Goal: Check status: Check status

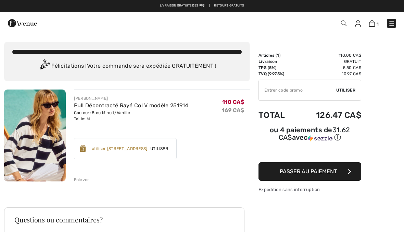
click at [394, 21] on img at bounding box center [391, 23] width 7 height 7
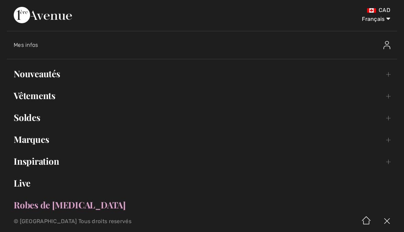
click at [35, 43] on span "Mes infos" at bounding box center [26, 45] width 25 height 6
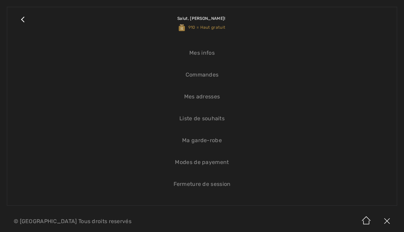
click at [213, 73] on link "Commandes" at bounding box center [202, 74] width 376 height 15
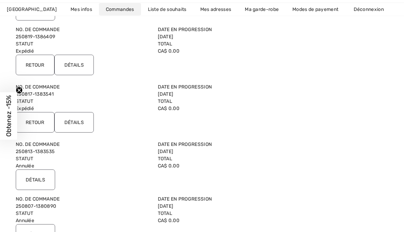
scroll to position [139, 0]
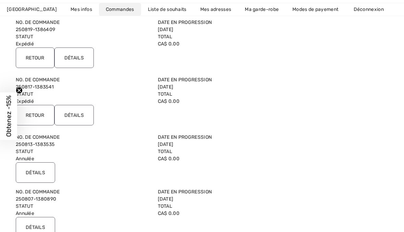
click at [47, 172] on input "Détails" at bounding box center [35, 172] width 39 height 21
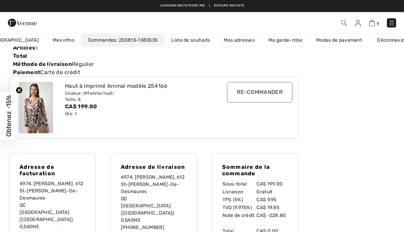
scroll to position [74, 0]
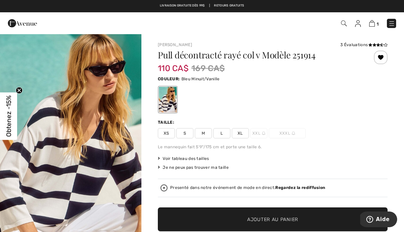
click at [371, 24] on img at bounding box center [372, 23] width 6 height 6
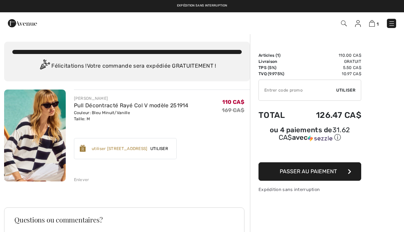
click at [83, 178] on div "Enlever" at bounding box center [81, 180] width 15 height 6
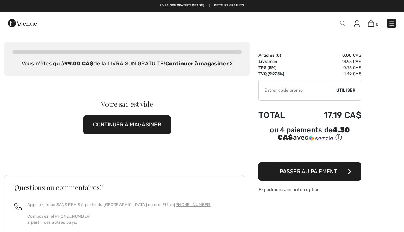
click at [393, 20] on img at bounding box center [391, 23] width 7 height 7
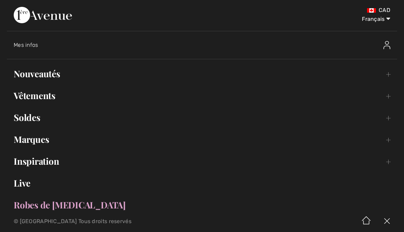
click at [32, 43] on span "Mes infos" at bounding box center [26, 45] width 25 height 6
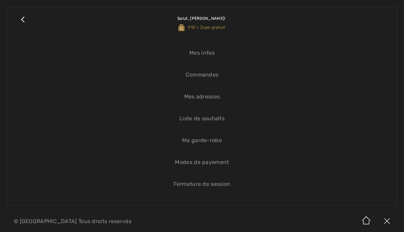
click at [212, 73] on link "Commandes" at bounding box center [202, 74] width 376 height 15
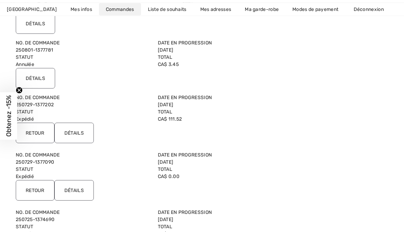
scroll to position [512, 0]
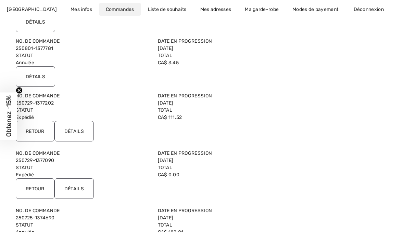
click at [84, 186] on input "Détails" at bounding box center [73, 189] width 39 height 21
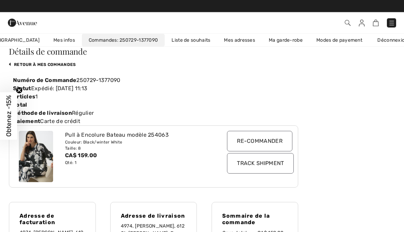
scroll to position [29, 0]
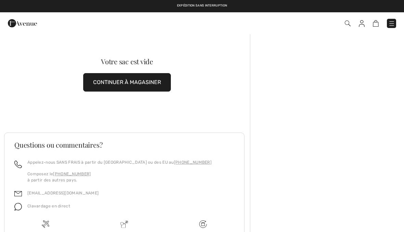
click at [394, 22] on img at bounding box center [391, 23] width 7 height 7
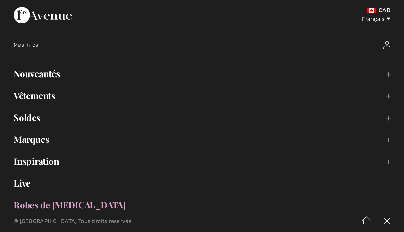
click at [33, 46] on span "Mes infos" at bounding box center [26, 45] width 25 height 6
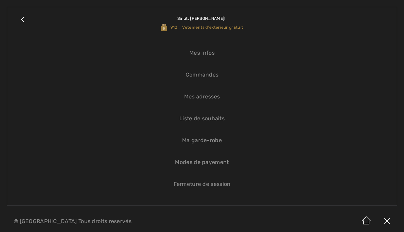
click at [210, 78] on link "Commandes" at bounding box center [202, 74] width 376 height 15
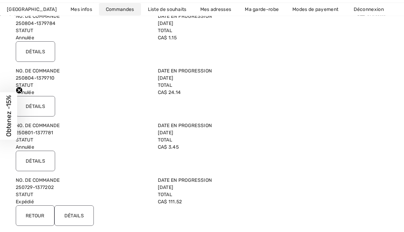
scroll to position [428, 0]
click at [88, 216] on input "Détails" at bounding box center [73, 215] width 39 height 21
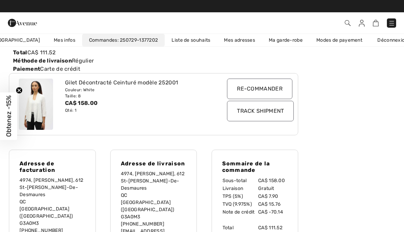
scroll to position [76, 0]
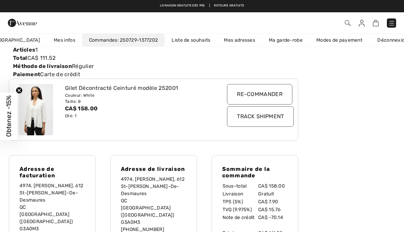
click at [394, 24] on img at bounding box center [391, 23] width 7 height 7
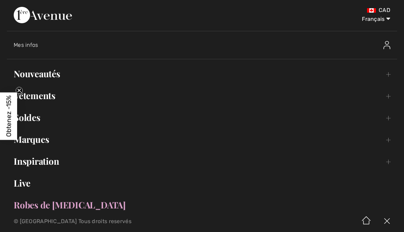
click at [36, 43] on span "Mes infos" at bounding box center [26, 45] width 25 height 6
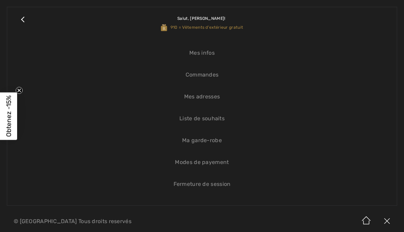
click at [210, 78] on link "Commandes" at bounding box center [202, 74] width 376 height 15
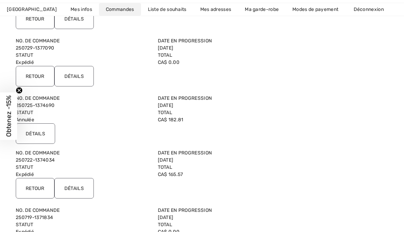
scroll to position [633, 0]
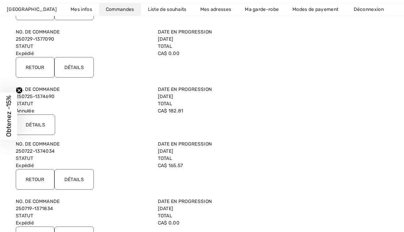
click at [74, 173] on input "Détails" at bounding box center [73, 179] width 39 height 21
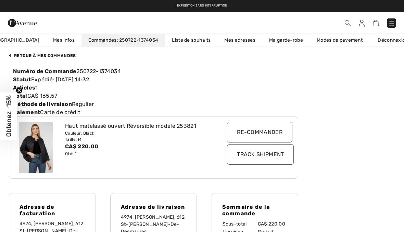
scroll to position [37, 0]
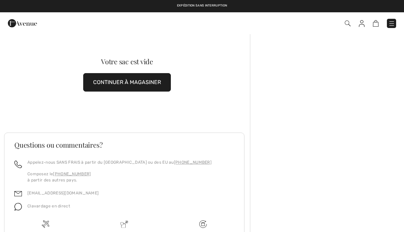
click at [394, 25] on img at bounding box center [391, 23] width 7 height 7
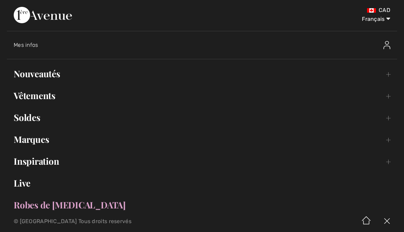
click at [34, 44] on span "Mes infos" at bounding box center [26, 45] width 25 height 6
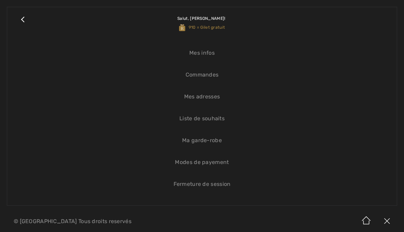
click at [213, 78] on link "Commandes" at bounding box center [202, 74] width 376 height 15
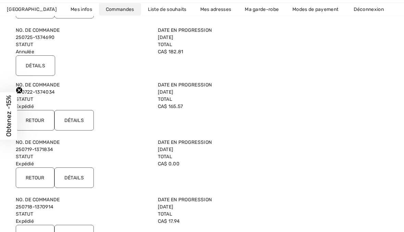
scroll to position [692, 0]
click at [84, 176] on input "Détails" at bounding box center [73, 178] width 39 height 21
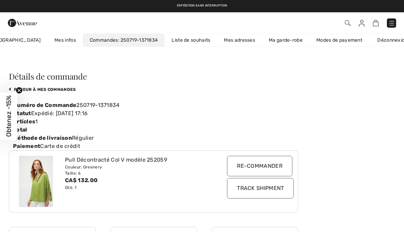
scroll to position [3, 0]
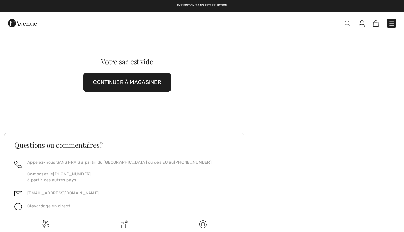
click at [392, 19] on link at bounding box center [390, 23] width 9 height 9
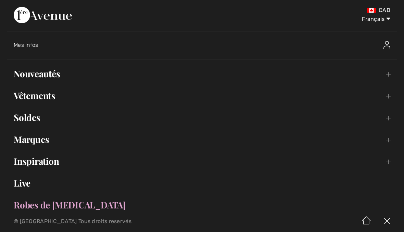
click at [37, 43] on span "Mes infos" at bounding box center [26, 45] width 25 height 6
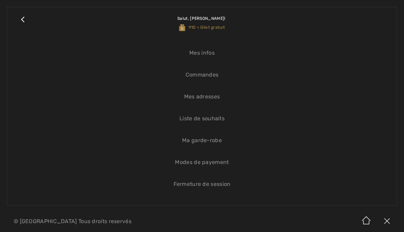
click at [213, 78] on link "Commandes" at bounding box center [202, 74] width 376 height 15
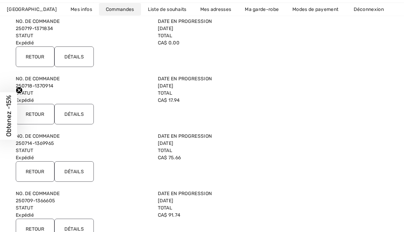
scroll to position [827, 0]
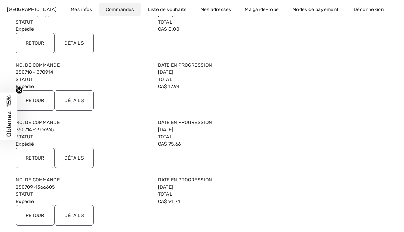
click at [91, 213] on input "Détails" at bounding box center [73, 215] width 39 height 21
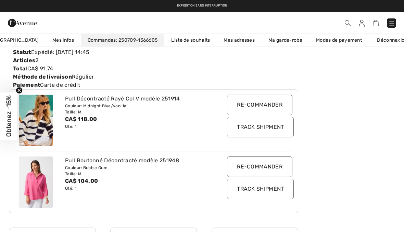
scroll to position [65, 0]
